Goal: Find contact information: Find contact information

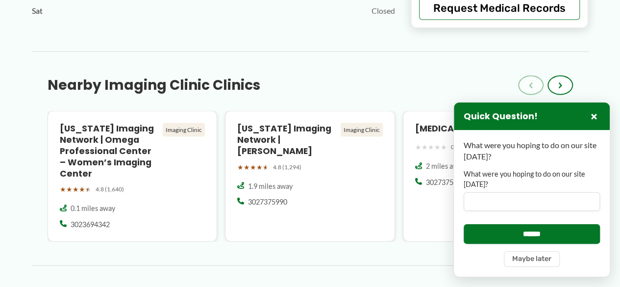
scroll to position [1029, 0]
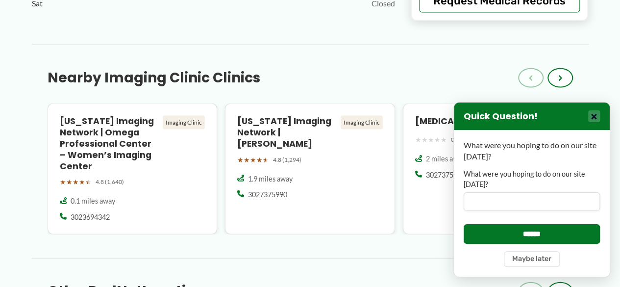
click at [593, 119] on button "×" at bounding box center [594, 116] width 12 height 12
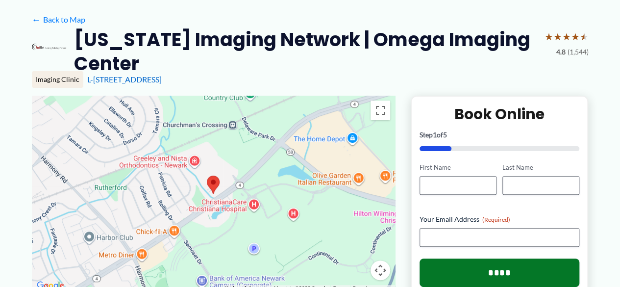
scroll to position [130, 0]
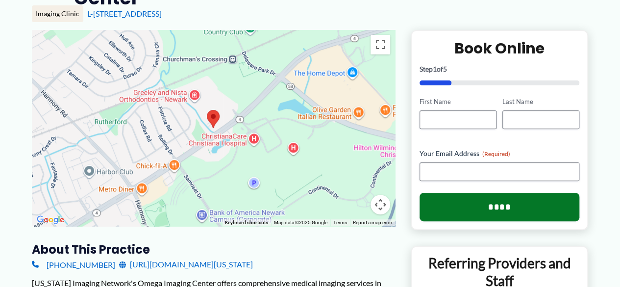
click at [214, 132] on div at bounding box center [213, 128] width 363 height 196
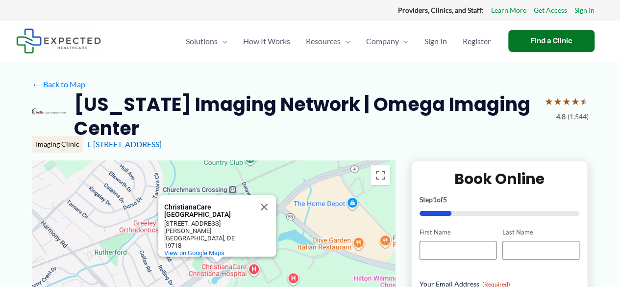
scroll to position [57, 0]
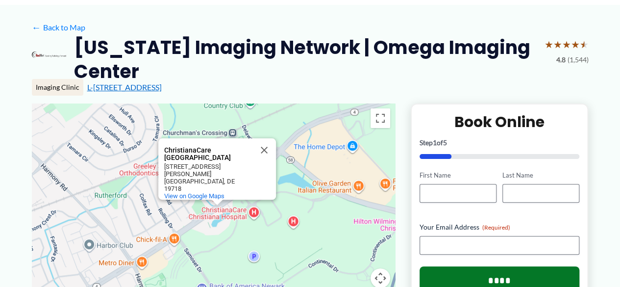
click at [158, 89] on link "L-[STREET_ADDRESS]" at bounding box center [124, 86] width 74 height 9
